Goal: Navigation & Orientation: Find specific page/section

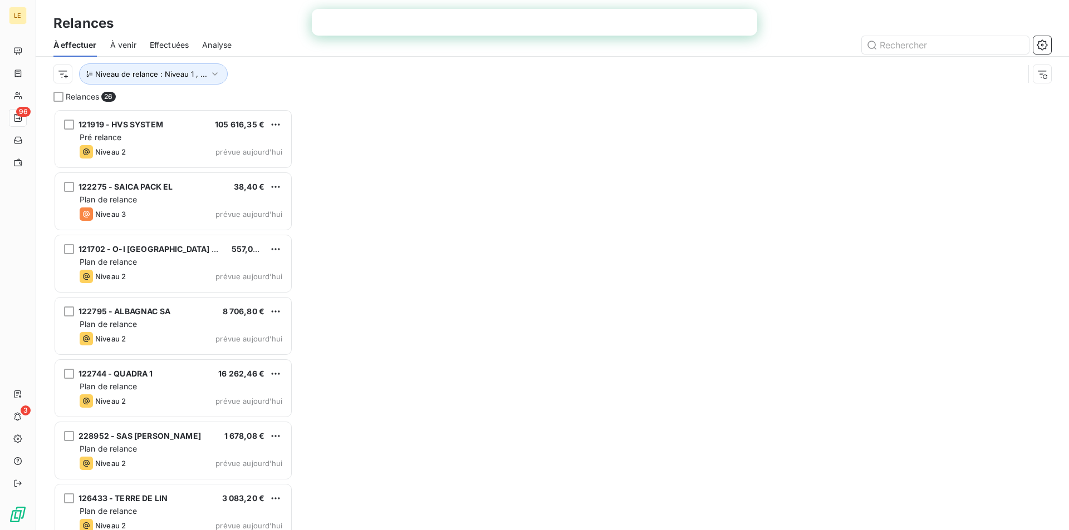
scroll to position [413, 231]
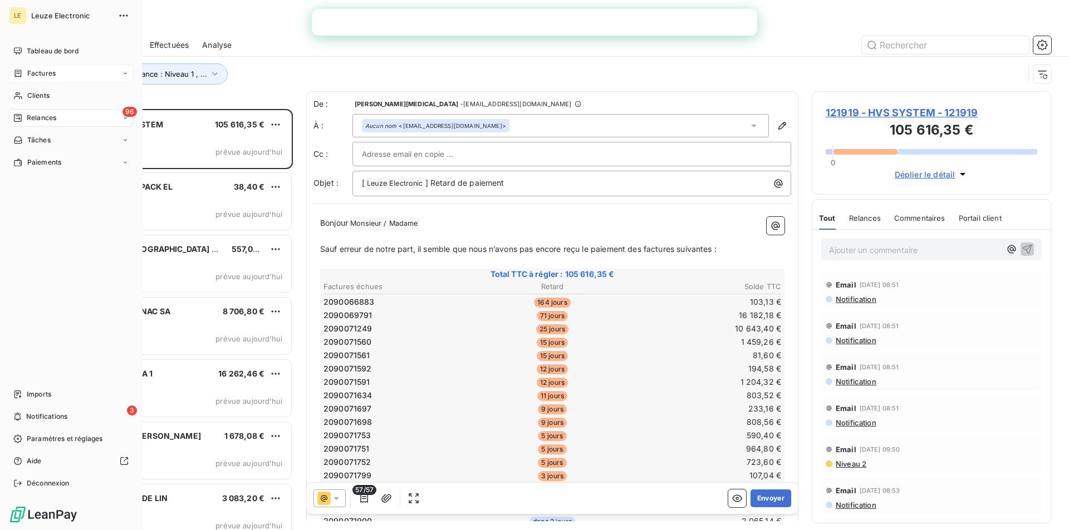
click at [62, 66] on div "Factures" at bounding box center [71, 74] width 124 height 18
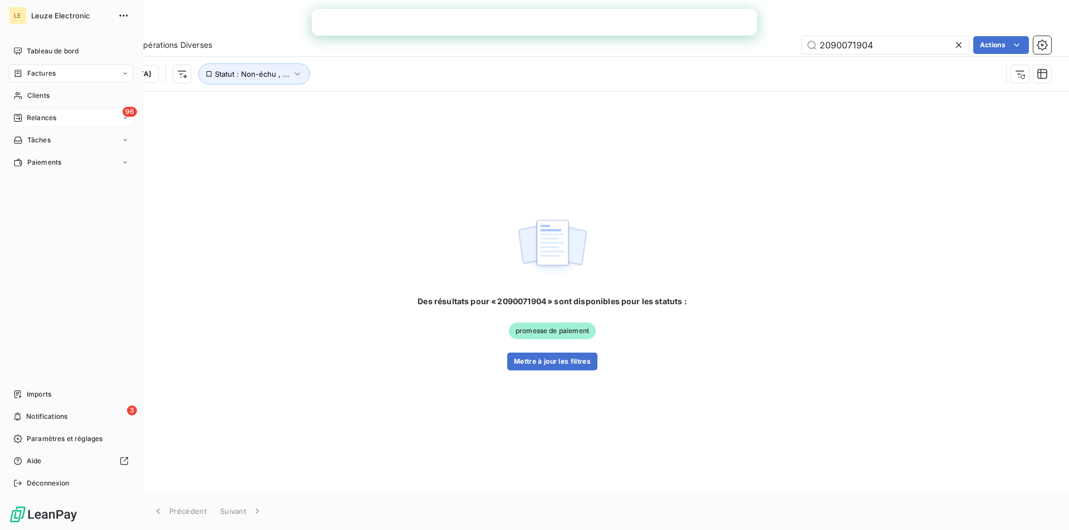
click at [53, 119] on span "Relances" at bounding box center [41, 118] width 29 height 10
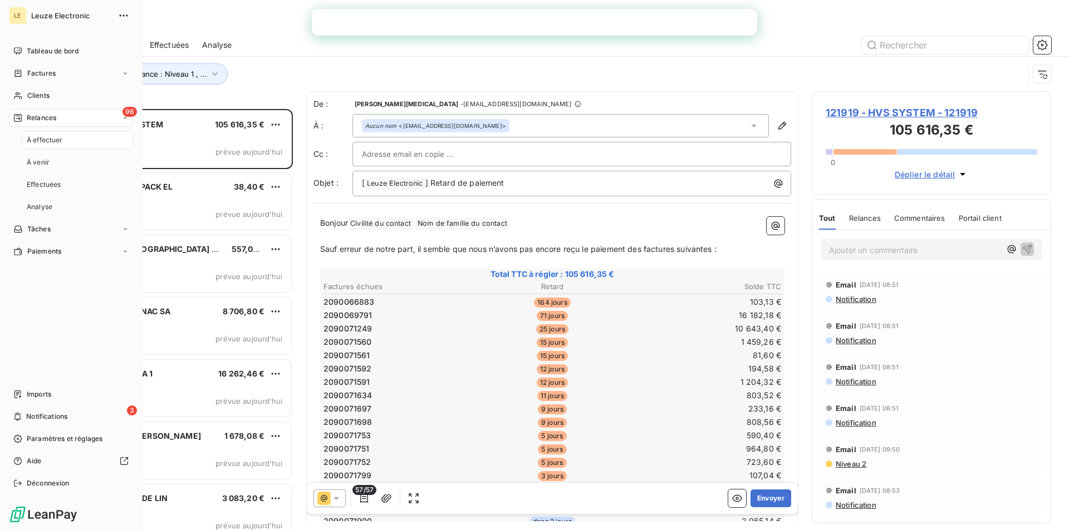
scroll to position [413, 231]
click at [81, 400] on div "Imports" at bounding box center [71, 395] width 124 height 18
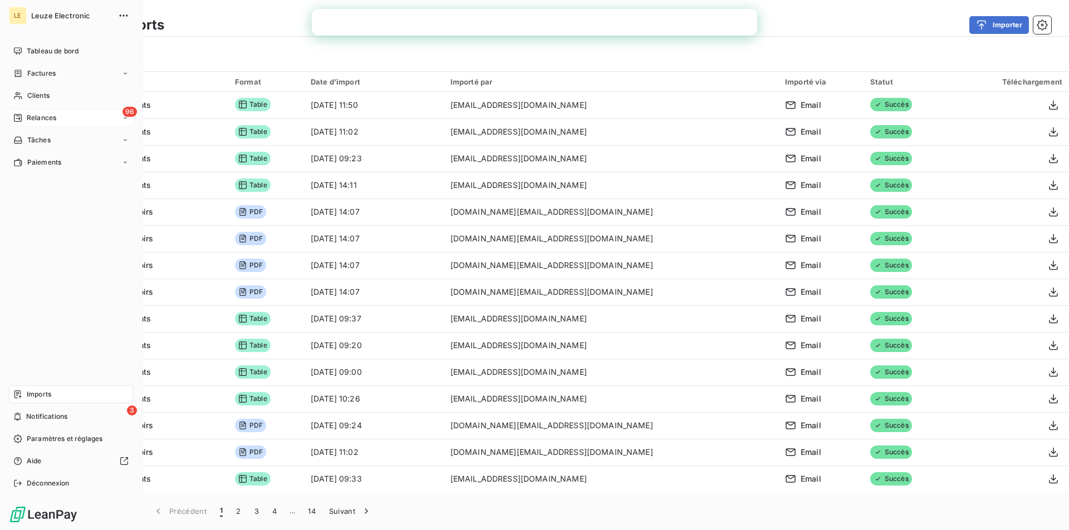
click at [52, 120] on span "Relances" at bounding box center [41, 118] width 29 height 10
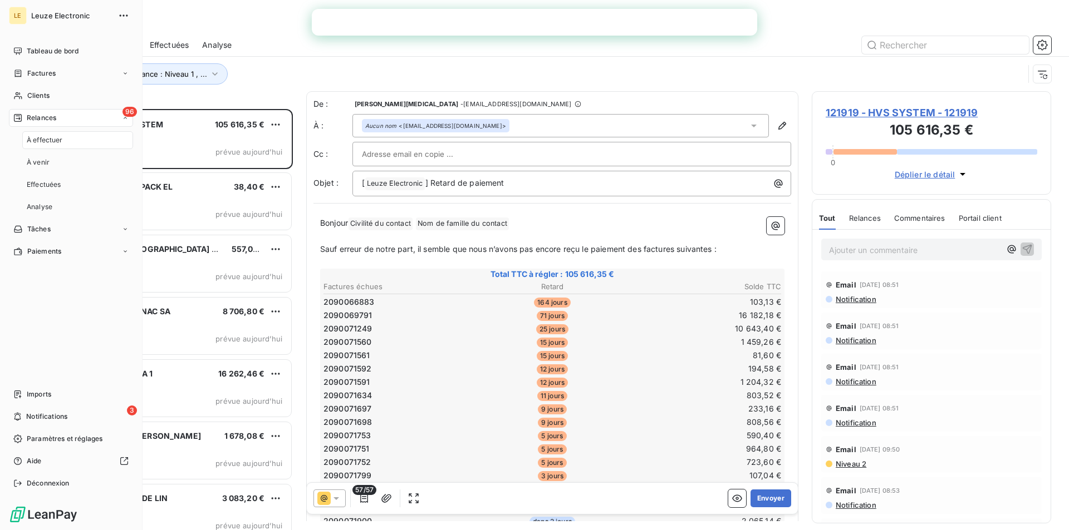
scroll to position [413, 231]
click at [44, 396] on span "Imports" at bounding box center [39, 395] width 24 height 10
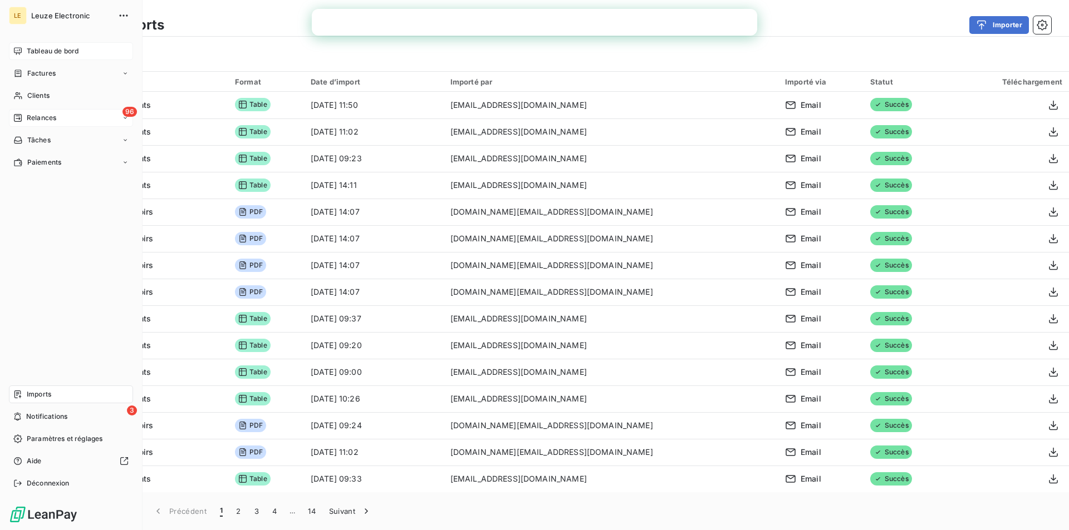
click at [45, 52] on span "Tableau de bord" at bounding box center [53, 51] width 52 height 10
